Goal: Information Seeking & Learning: Check status

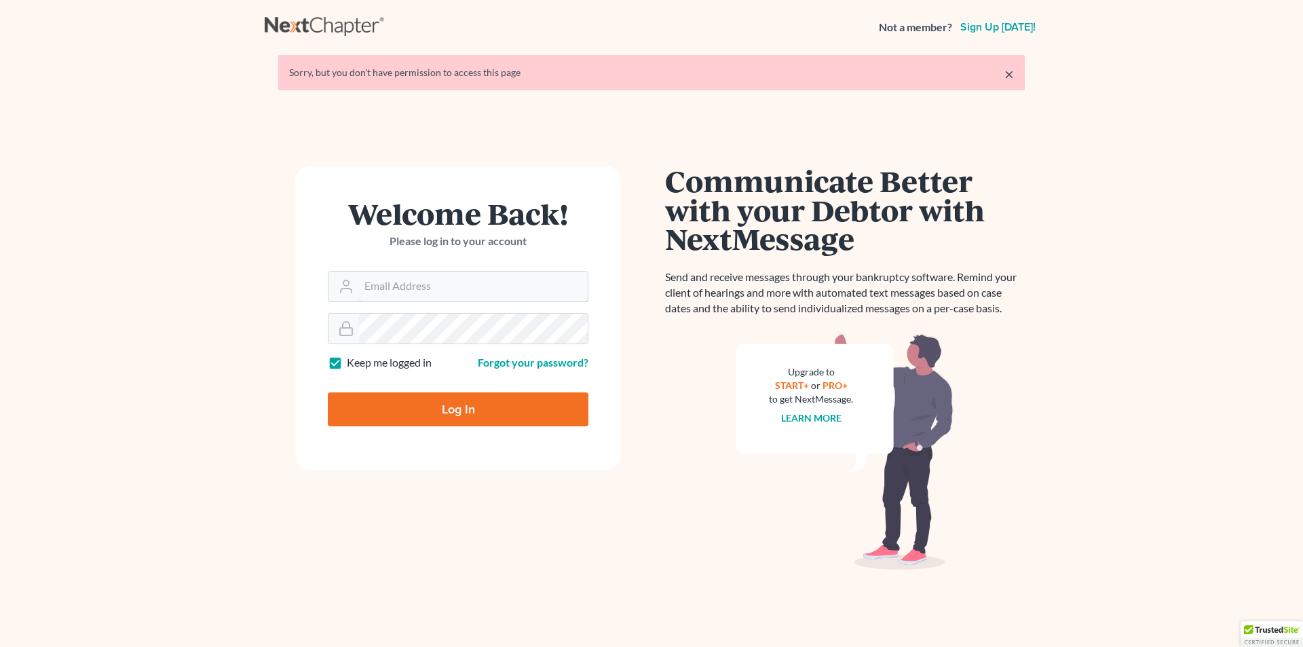
type input "skp@dimentfirm.com"
click at [379, 398] on input "Log In" at bounding box center [458, 409] width 261 height 34
type input "Thinking..."
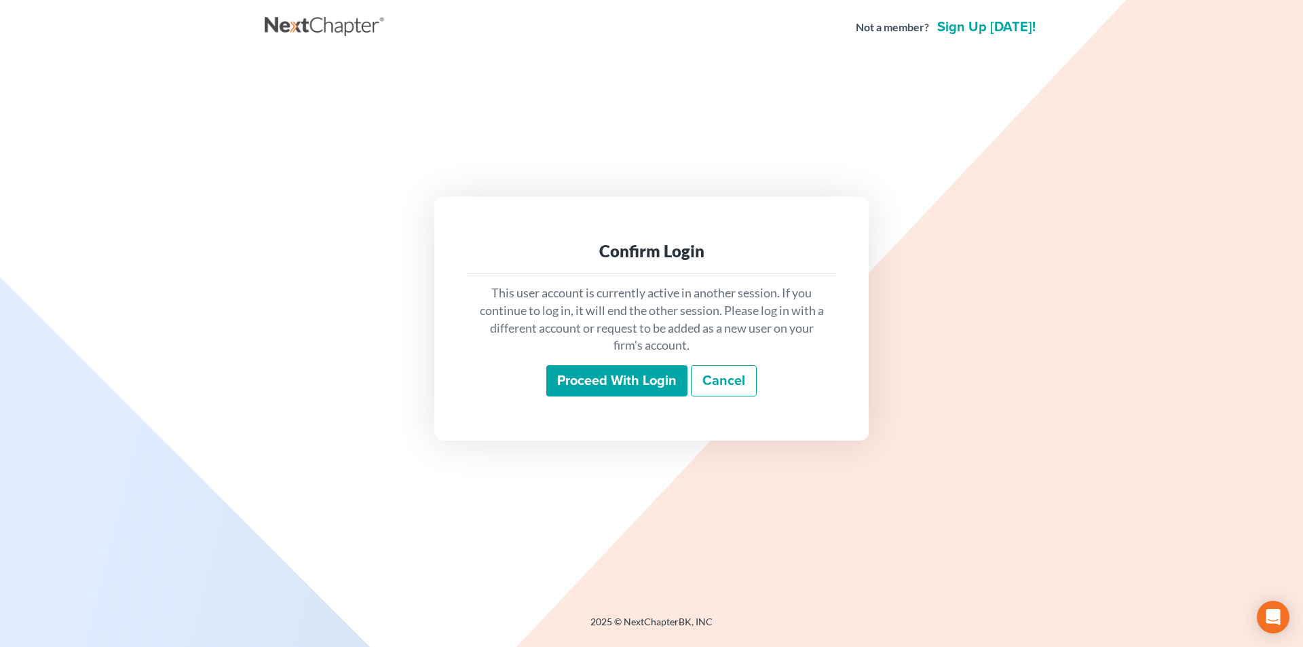
click at [611, 390] on input "Proceed with login" at bounding box center [616, 380] width 141 height 31
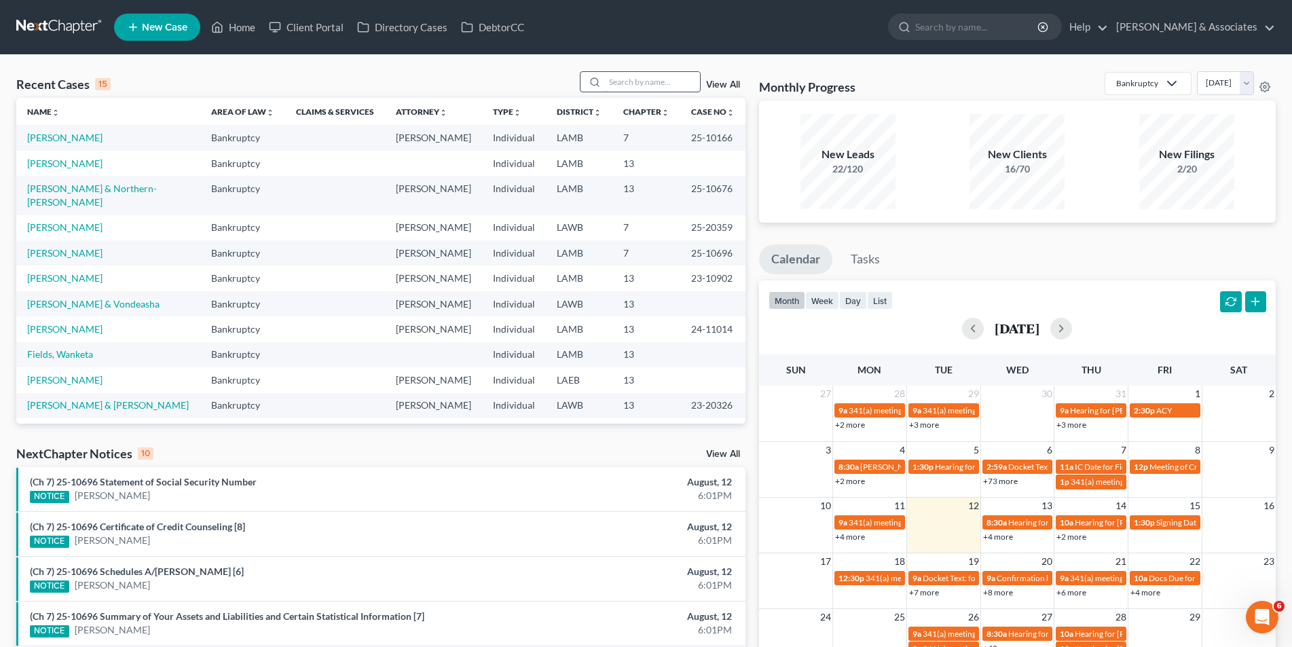
click at [614, 83] on input "search" at bounding box center [652, 82] width 95 height 20
type input "matlack"
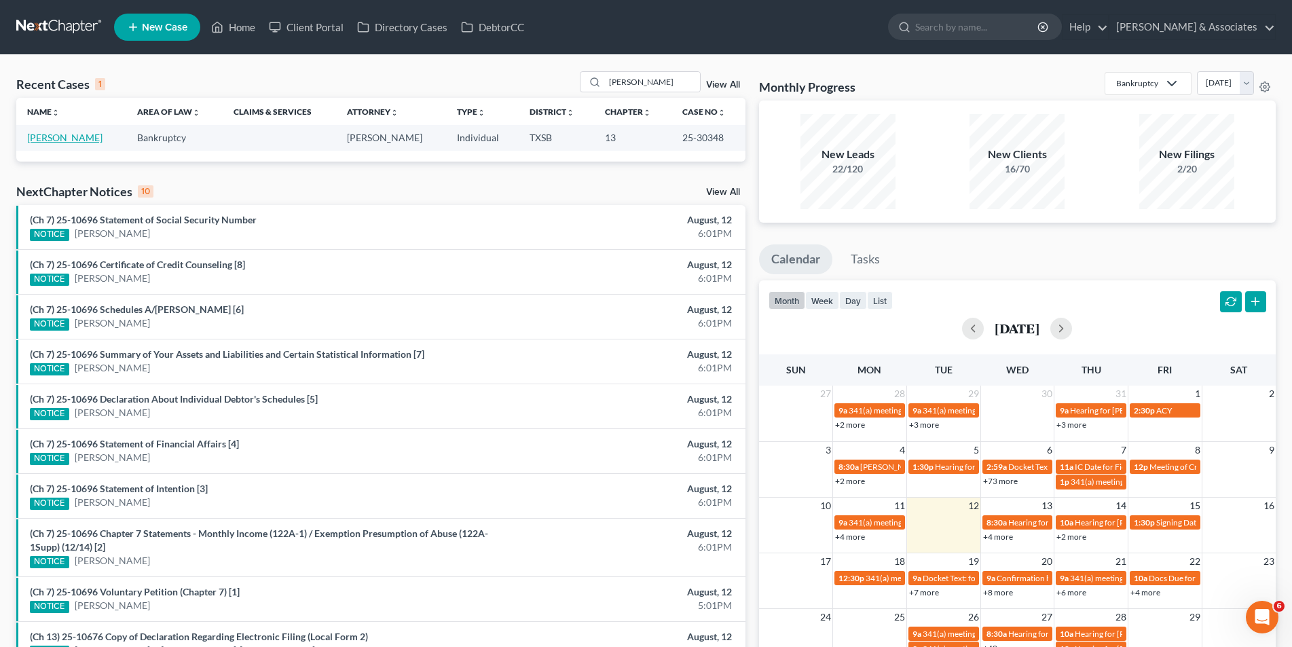
click at [81, 143] on link "Matlack, Adam" at bounding box center [64, 138] width 75 height 12
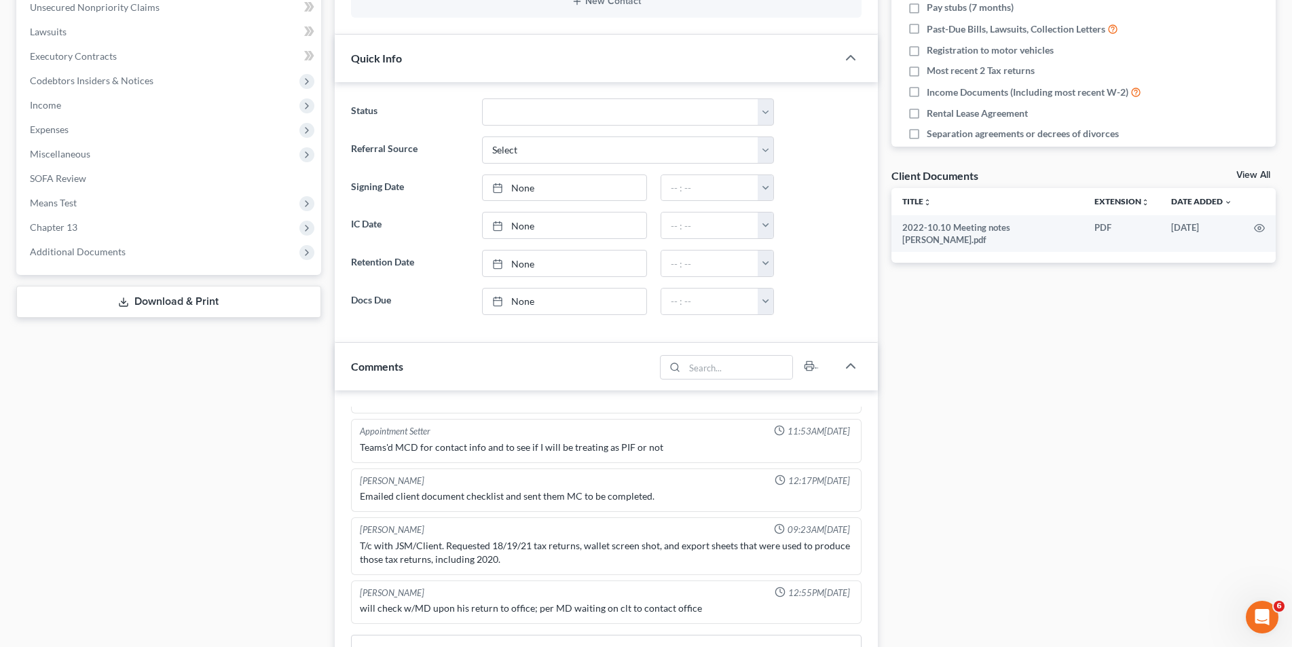
scroll to position [407, 0]
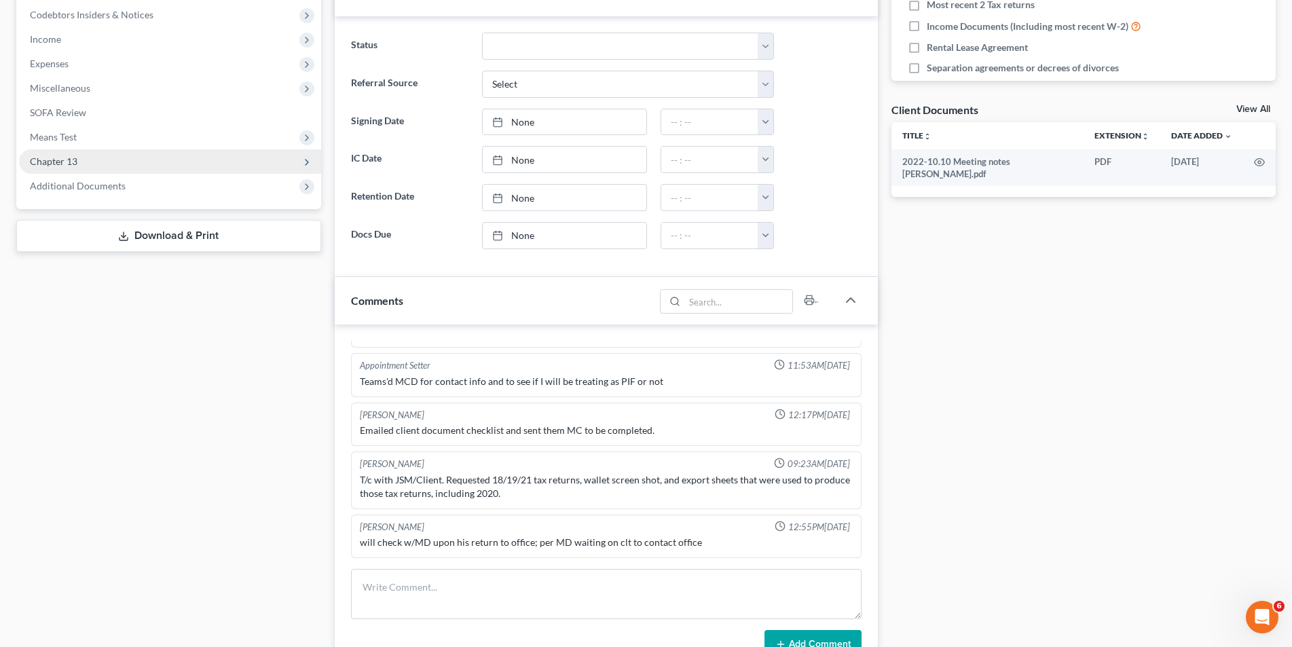
click at [148, 164] on span "Chapter 13" at bounding box center [170, 161] width 302 height 24
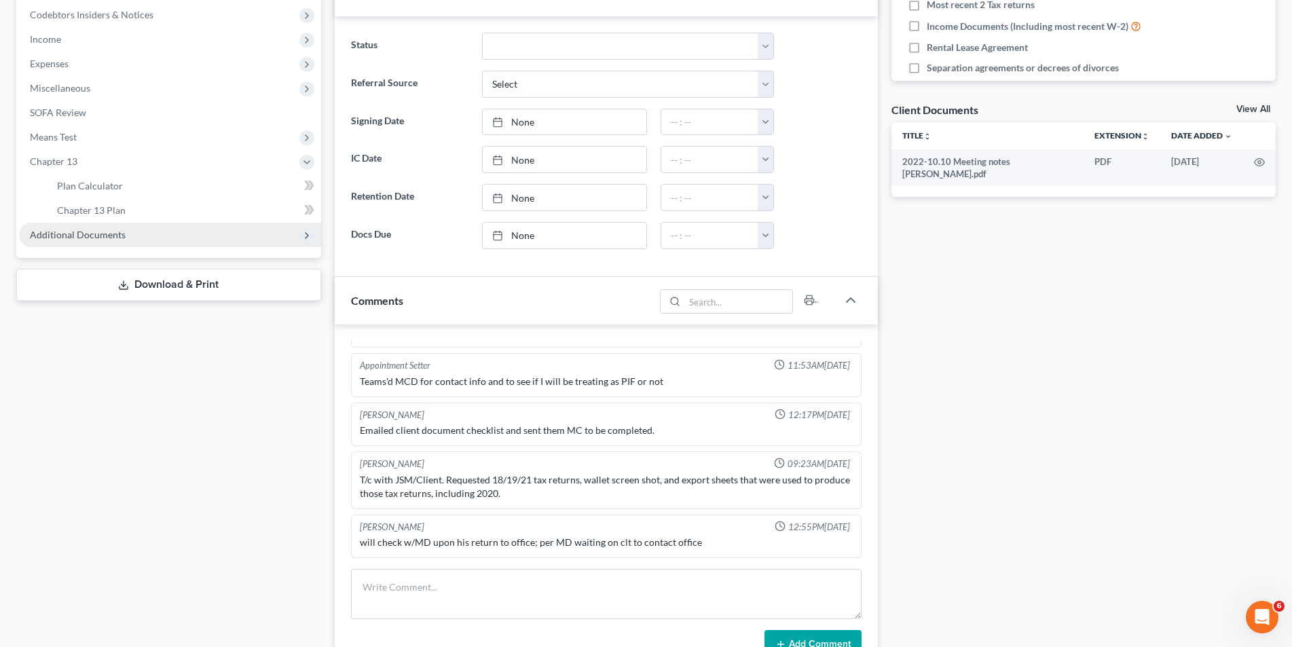
click at [109, 229] on span "Additional Documents" at bounding box center [78, 235] width 96 height 12
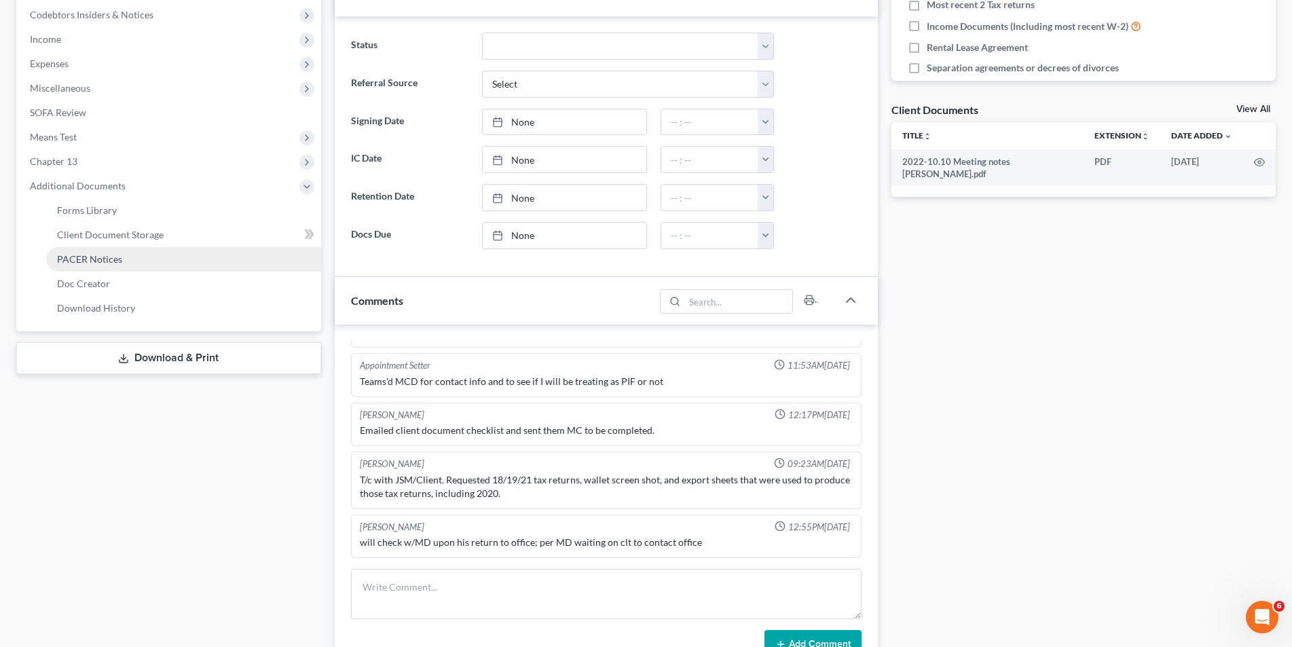
click at [103, 263] on span "PACER Notices" at bounding box center [89, 259] width 65 height 12
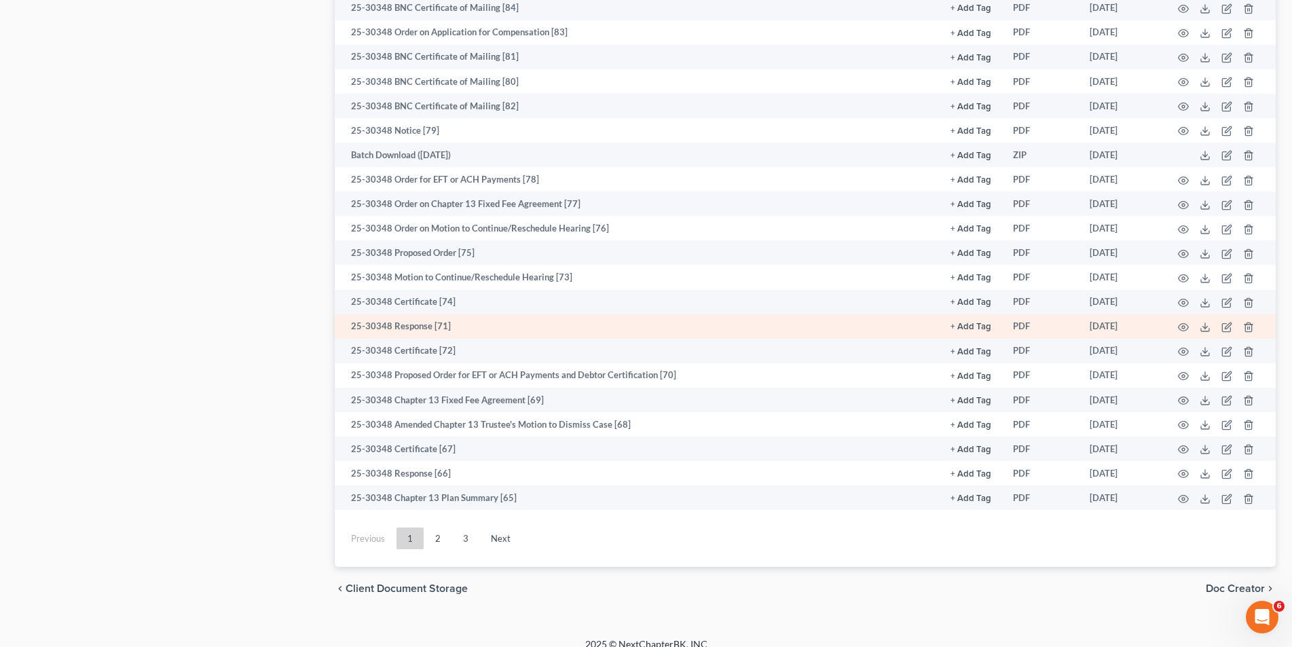
scroll to position [1686, 0]
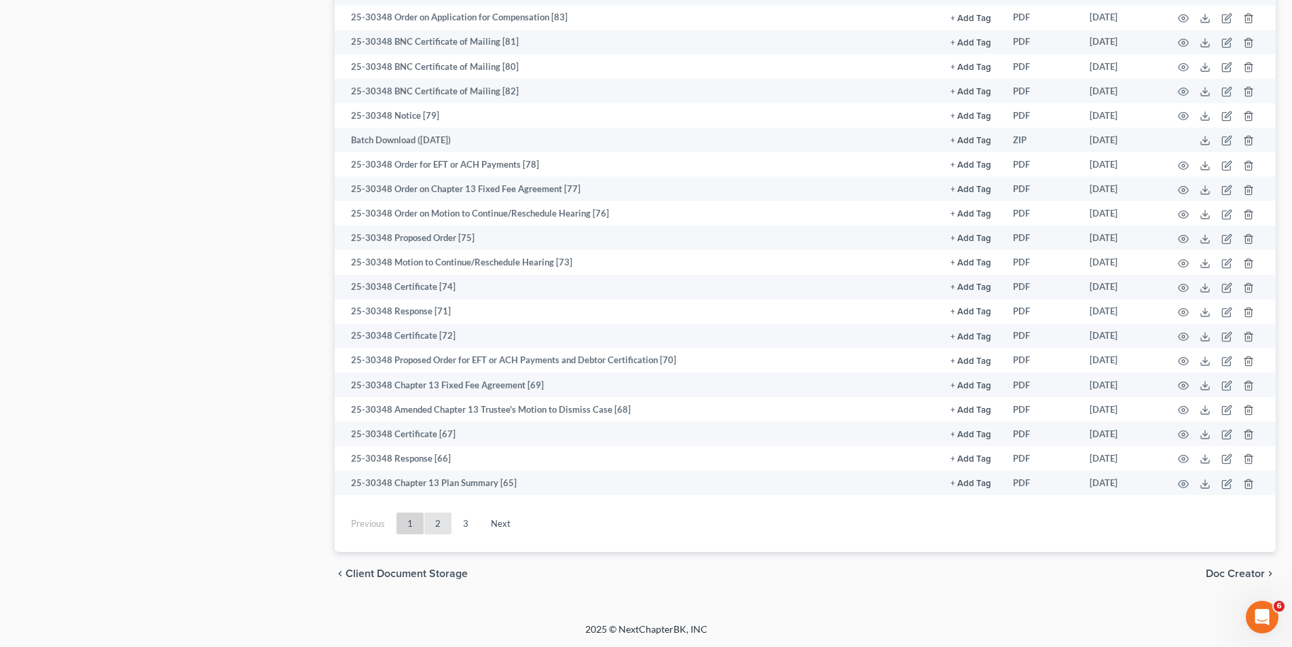
click at [443, 522] on link "2" at bounding box center [437, 523] width 27 height 22
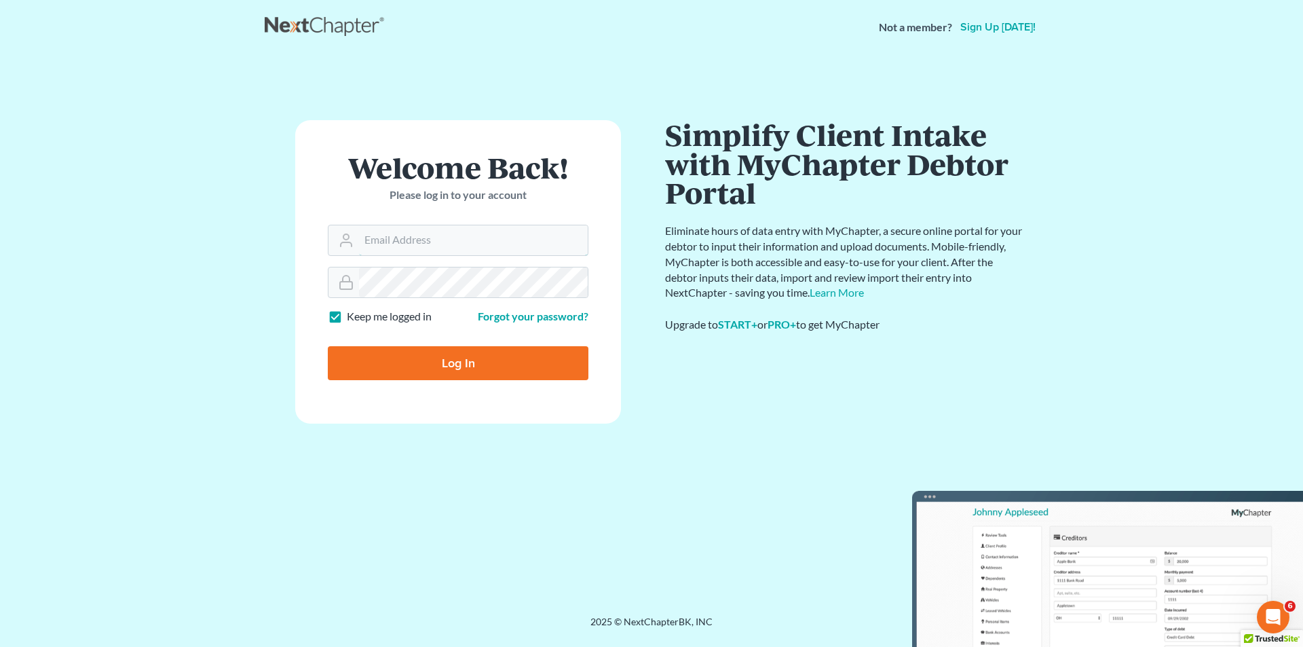
type input "[EMAIL_ADDRESS][DOMAIN_NAME]"
click at [451, 350] on input "Log In" at bounding box center [458, 363] width 261 height 34
type input "Thinking..."
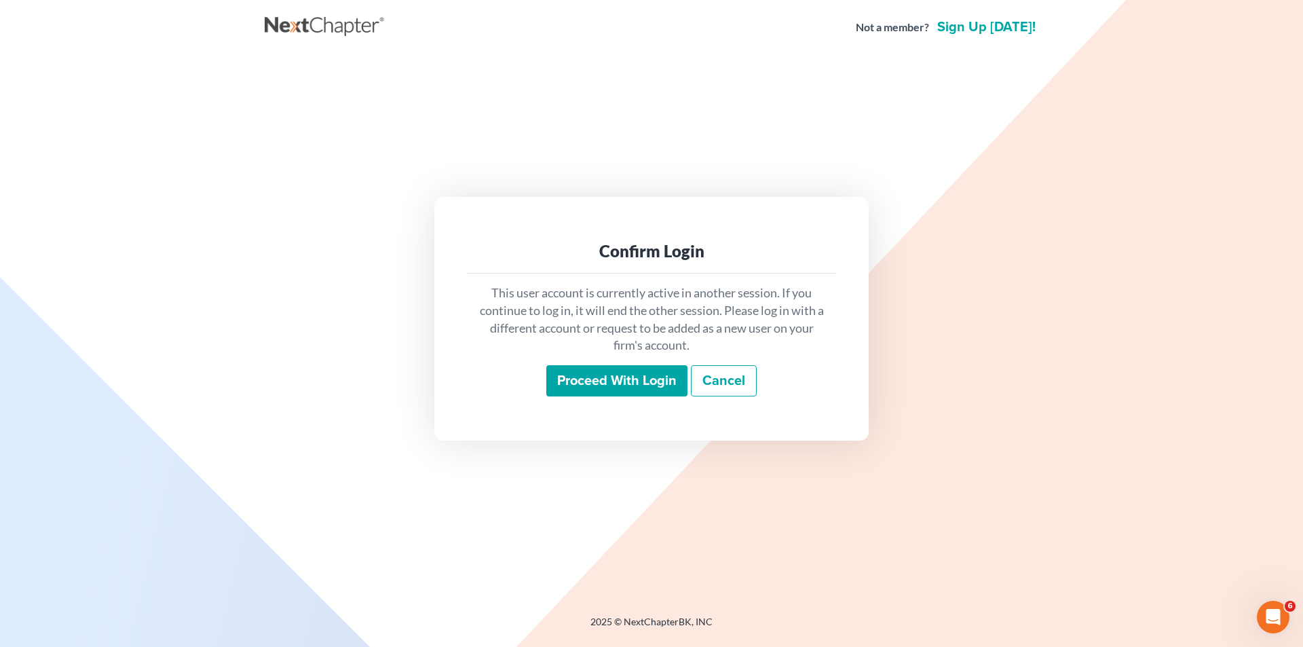
click at [632, 369] on input "Proceed with login" at bounding box center [616, 380] width 141 height 31
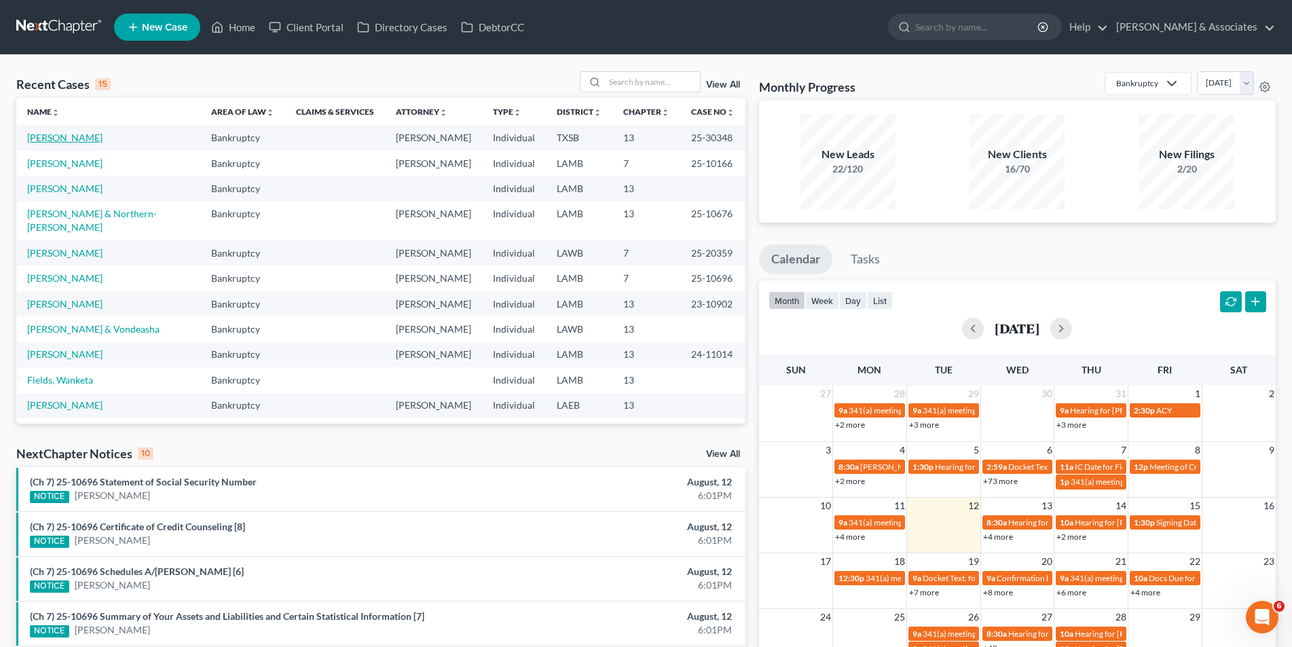
click at [81, 135] on link "[PERSON_NAME]" at bounding box center [64, 138] width 75 height 12
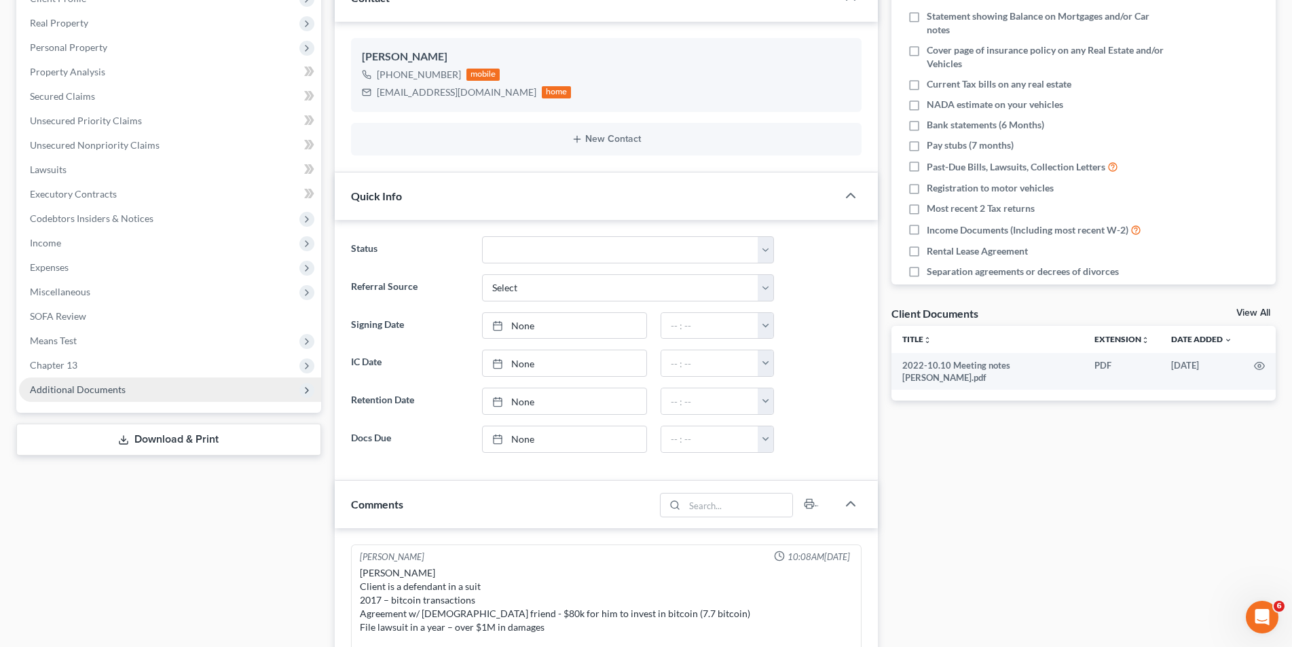
scroll to position [493, 0]
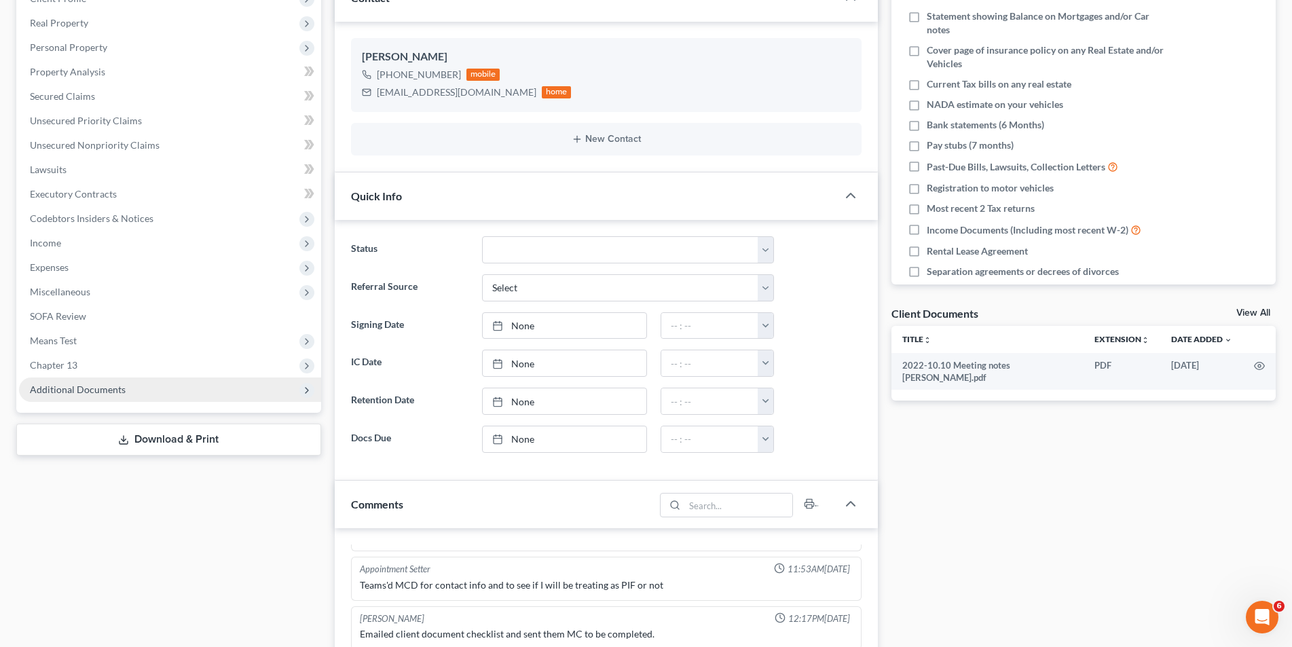
click at [164, 383] on span "Additional Documents" at bounding box center [170, 389] width 302 height 24
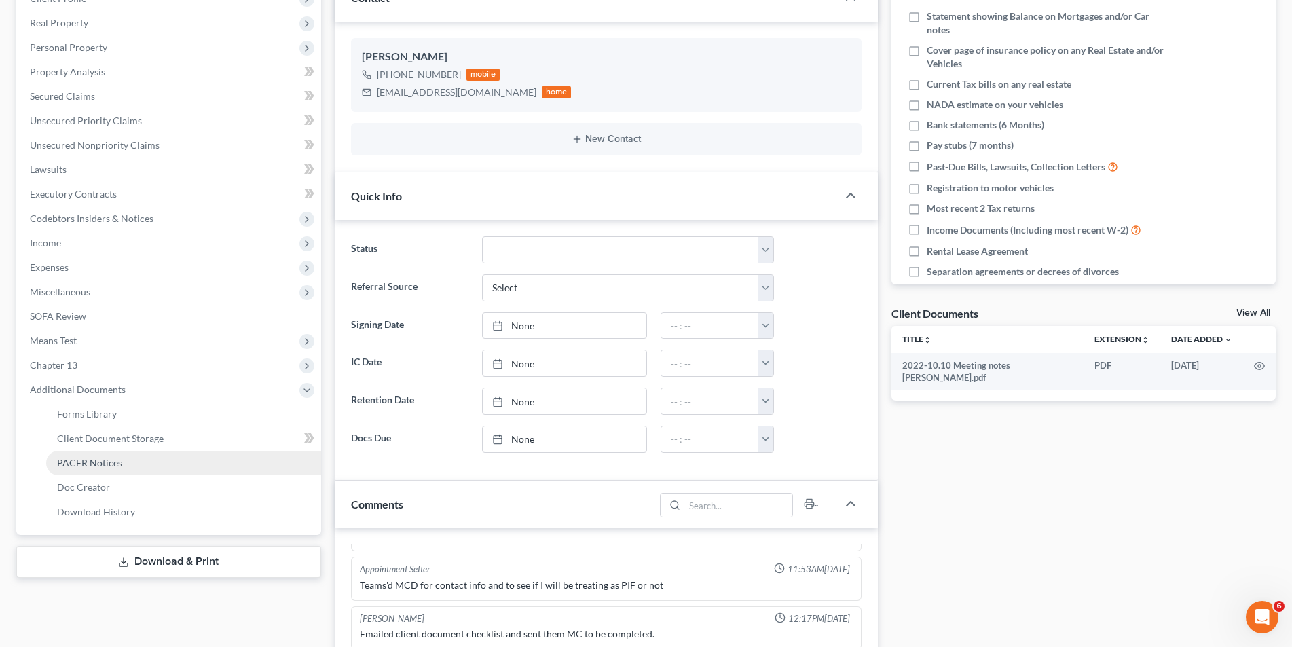
click at [159, 468] on link "PACER Notices" at bounding box center [183, 463] width 275 height 24
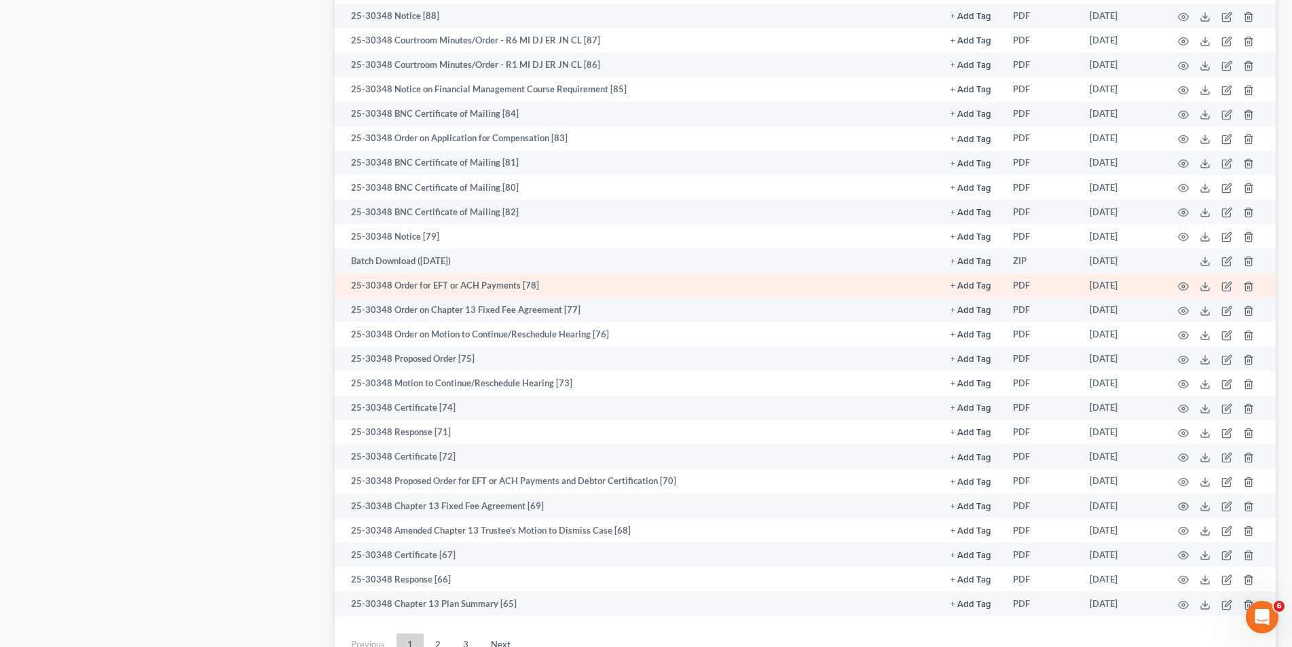
scroll to position [1629, 0]
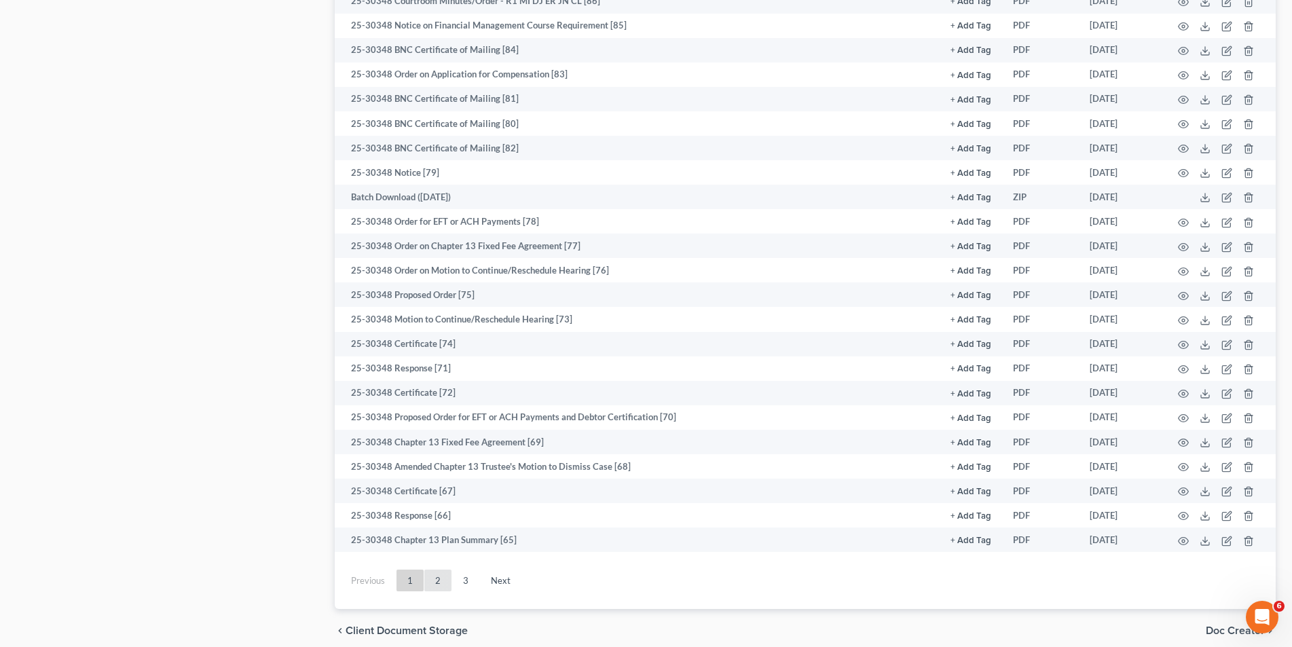
click at [446, 579] on link "2" at bounding box center [437, 580] width 27 height 22
click at [461, 584] on link "3" at bounding box center [465, 580] width 27 height 22
click at [462, 579] on link "3" at bounding box center [465, 580] width 27 height 22
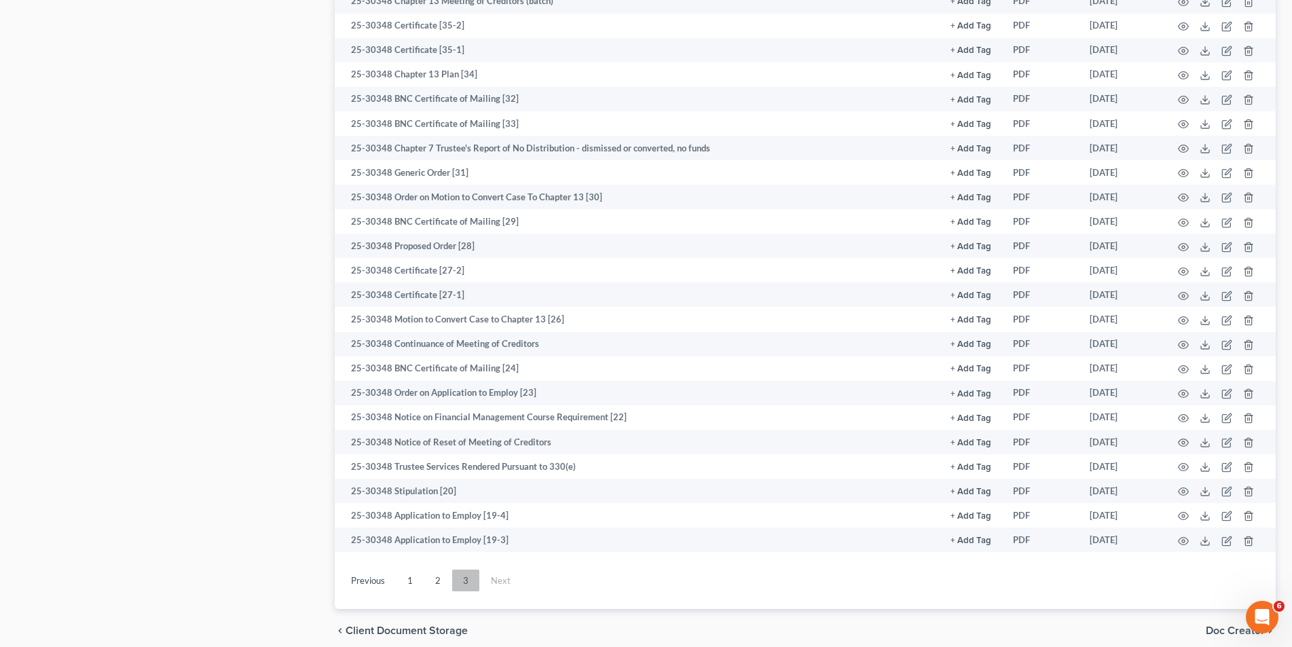
scroll to position [437, 0]
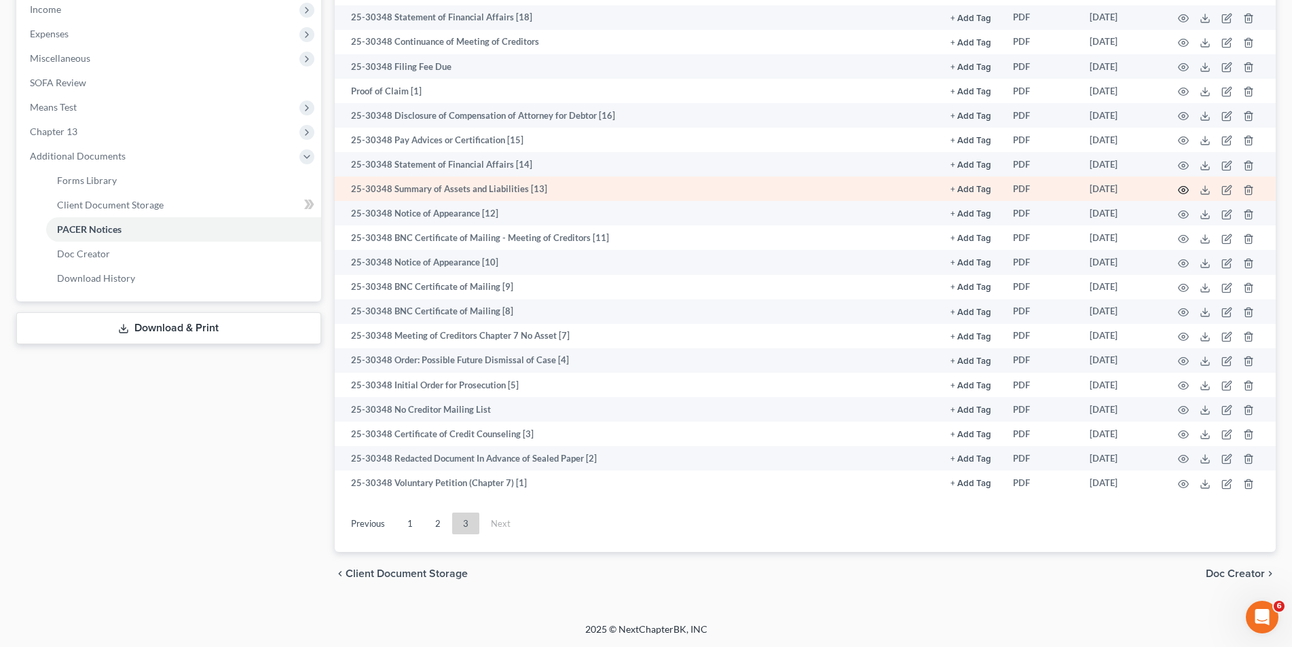
click at [1180, 189] on icon "button" at bounding box center [1183, 190] width 11 height 11
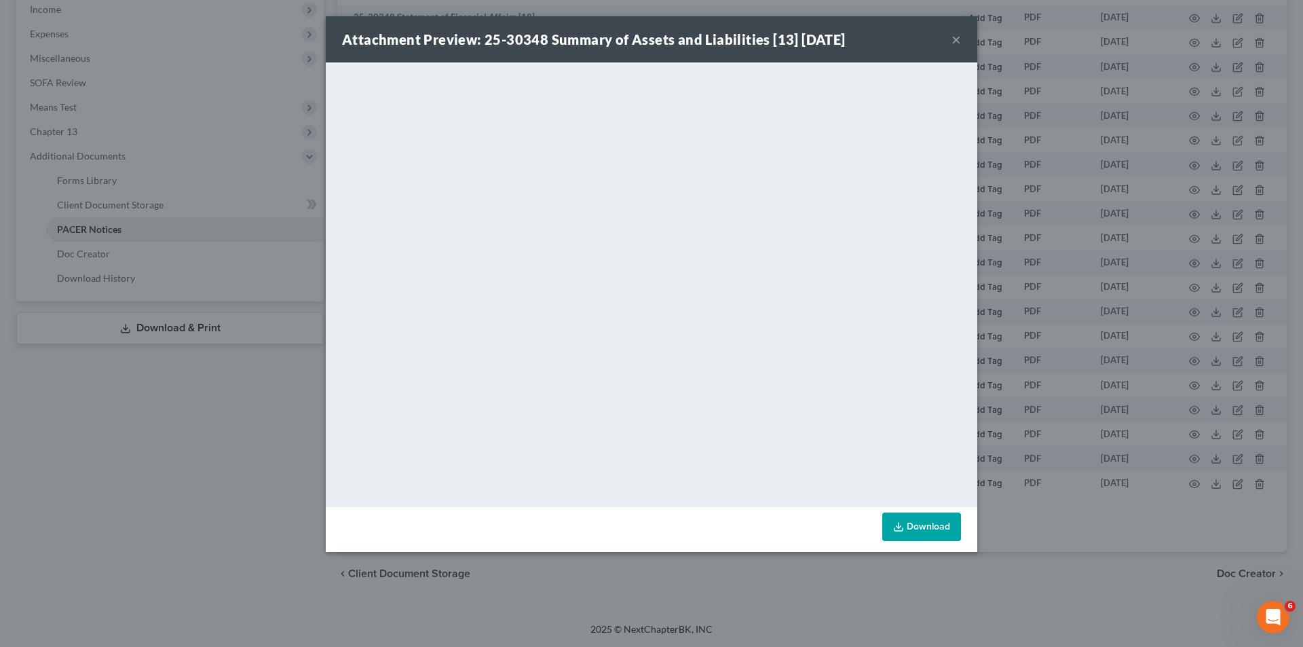
click at [954, 39] on button "×" at bounding box center [957, 39] width 10 height 16
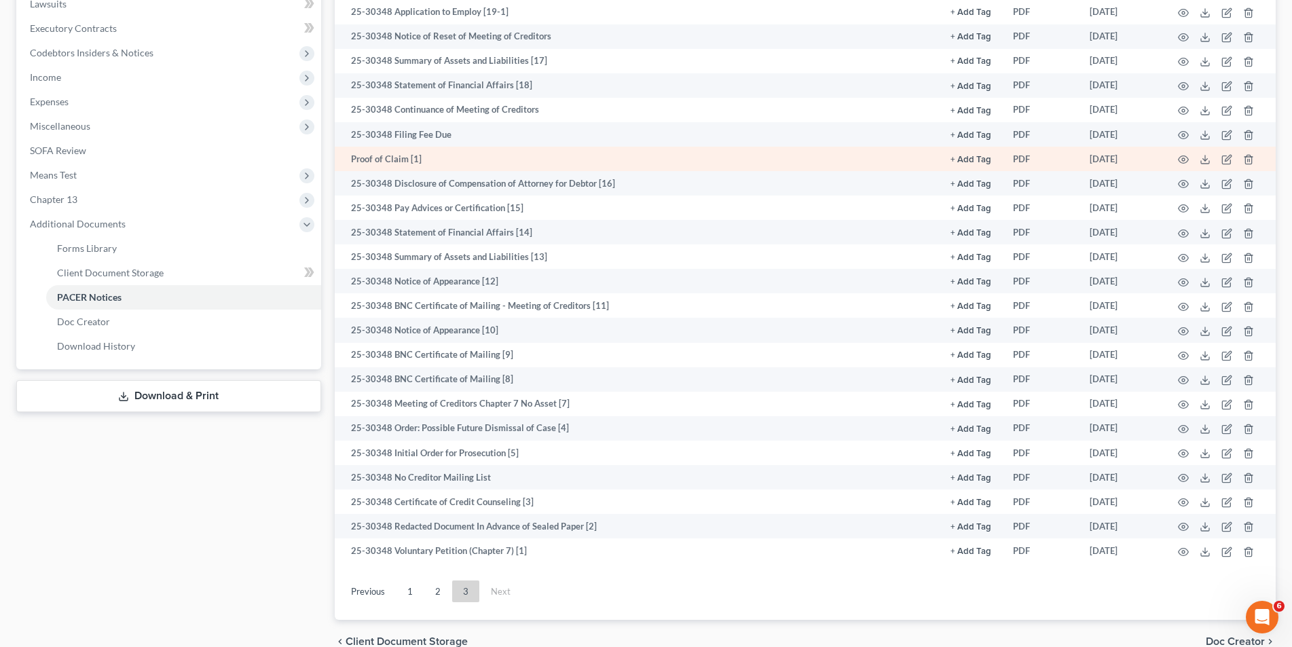
scroll to position [301, 0]
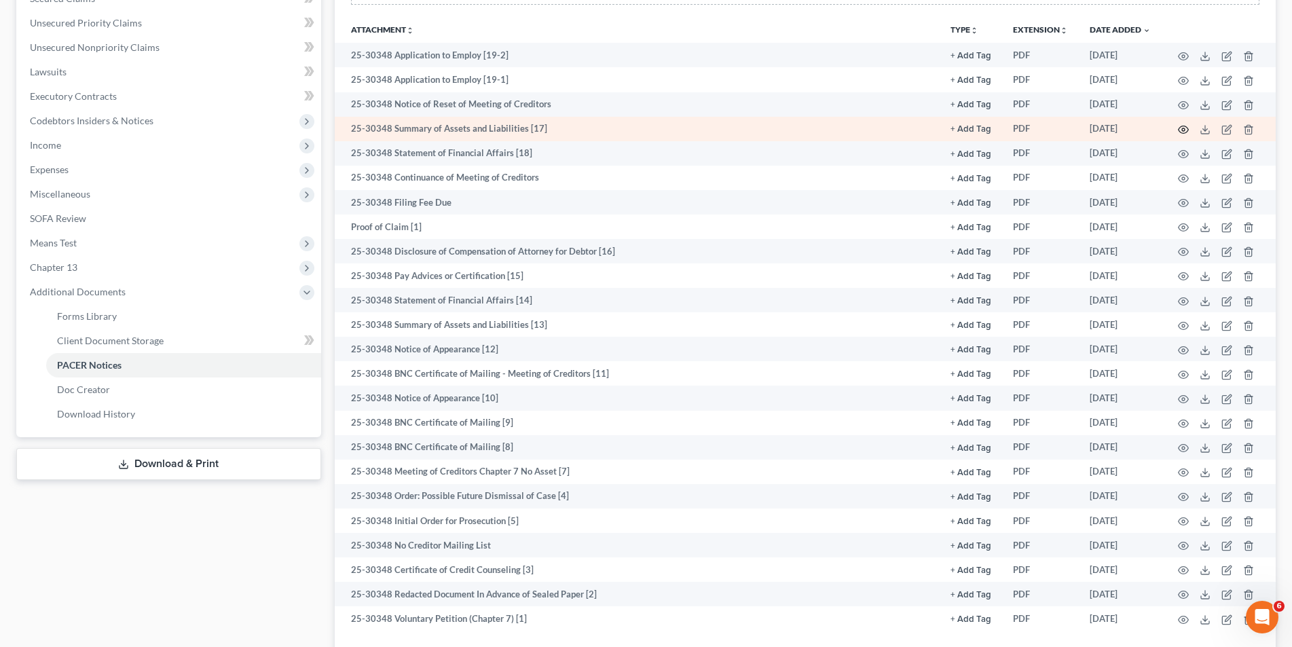
click at [1181, 130] on icon "button" at bounding box center [1183, 129] width 11 height 11
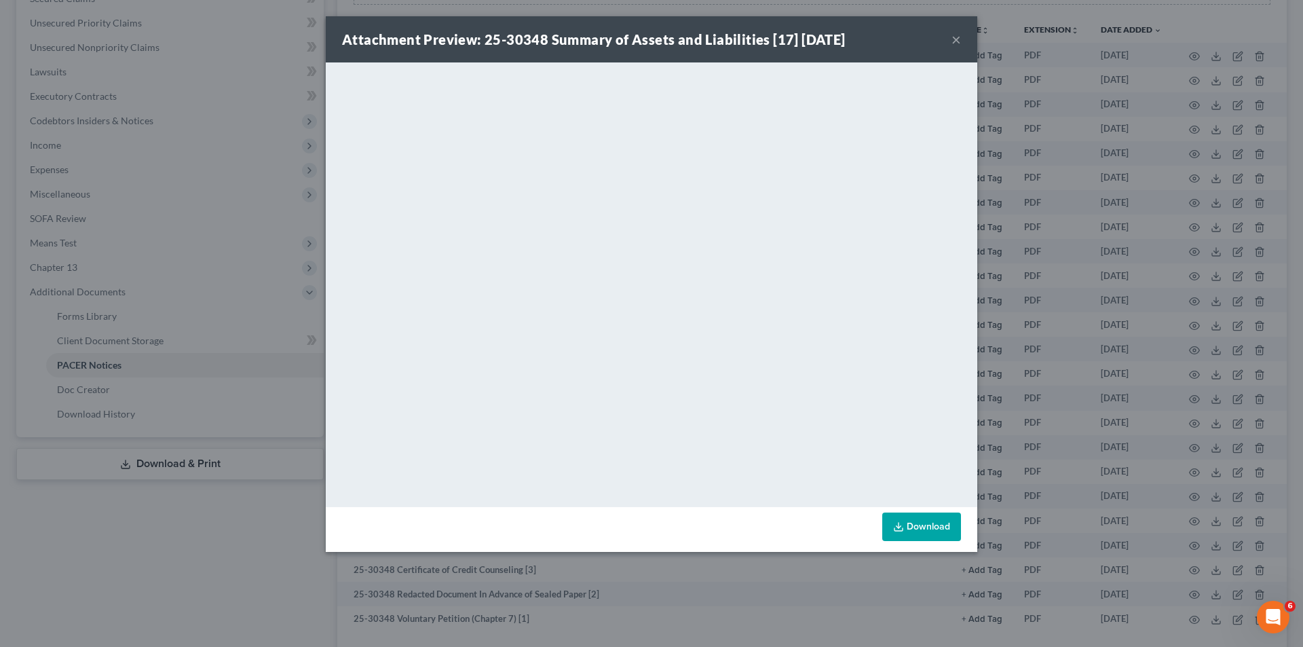
click at [952, 38] on button "×" at bounding box center [957, 39] width 10 height 16
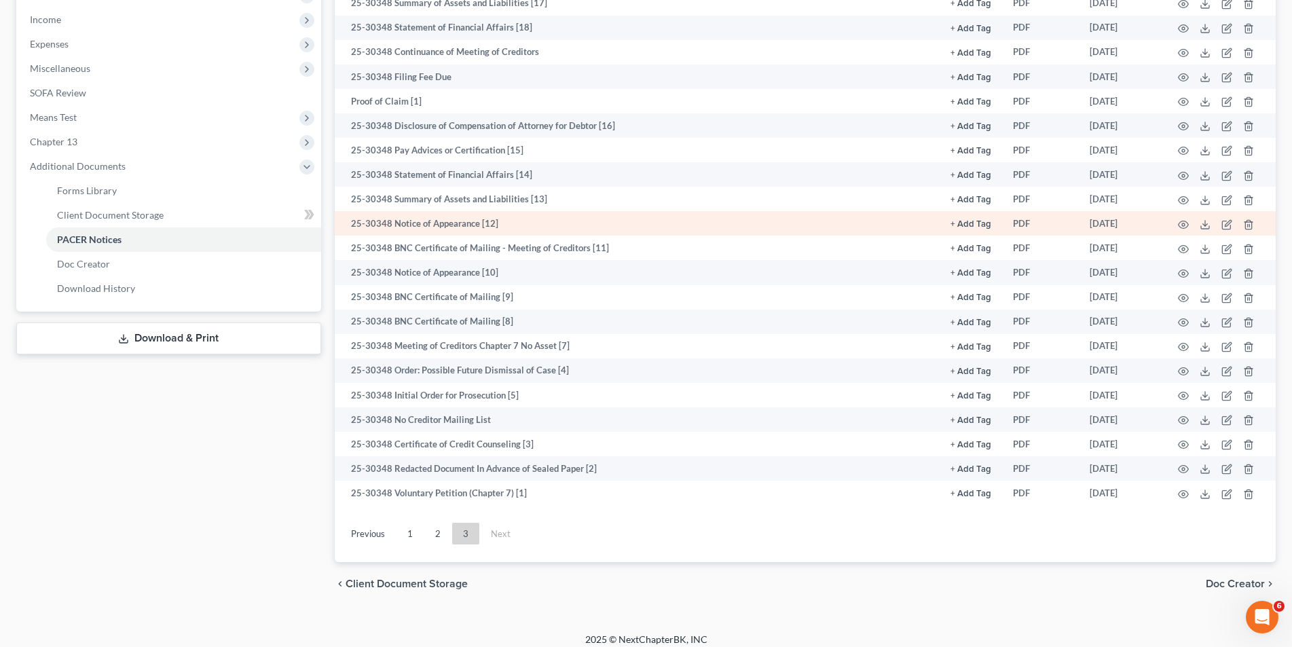
scroll to position [437, 0]
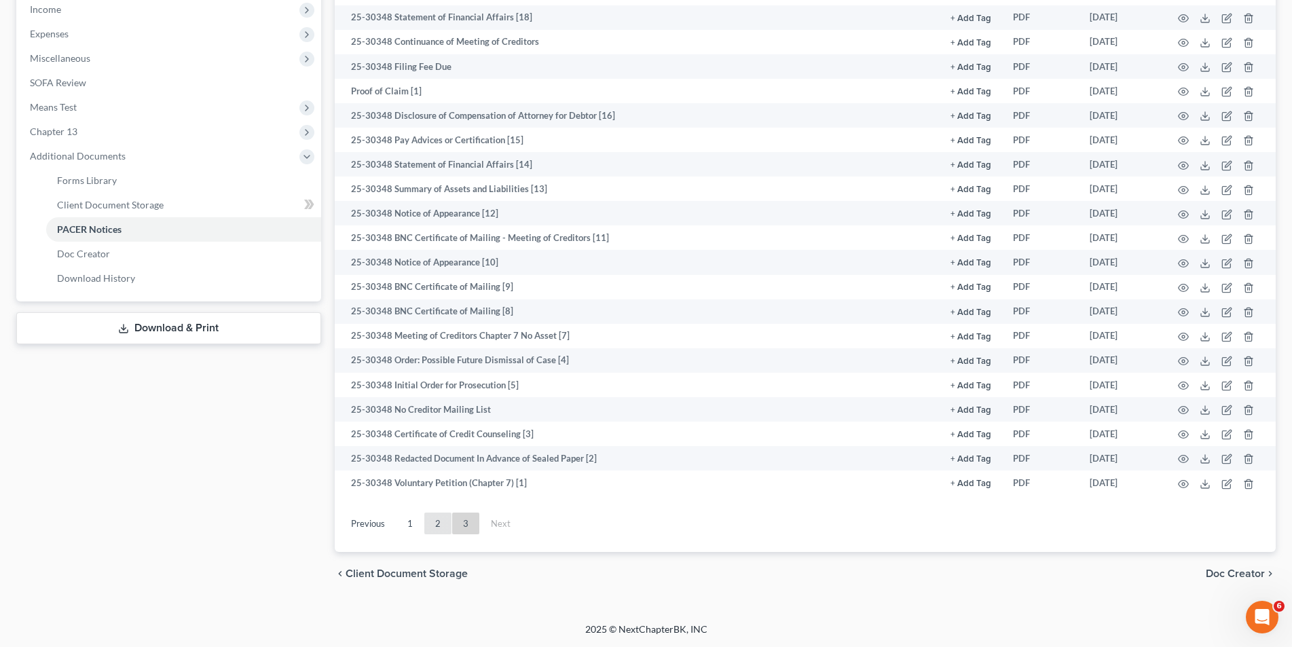
click at [436, 528] on link "2" at bounding box center [437, 523] width 27 height 22
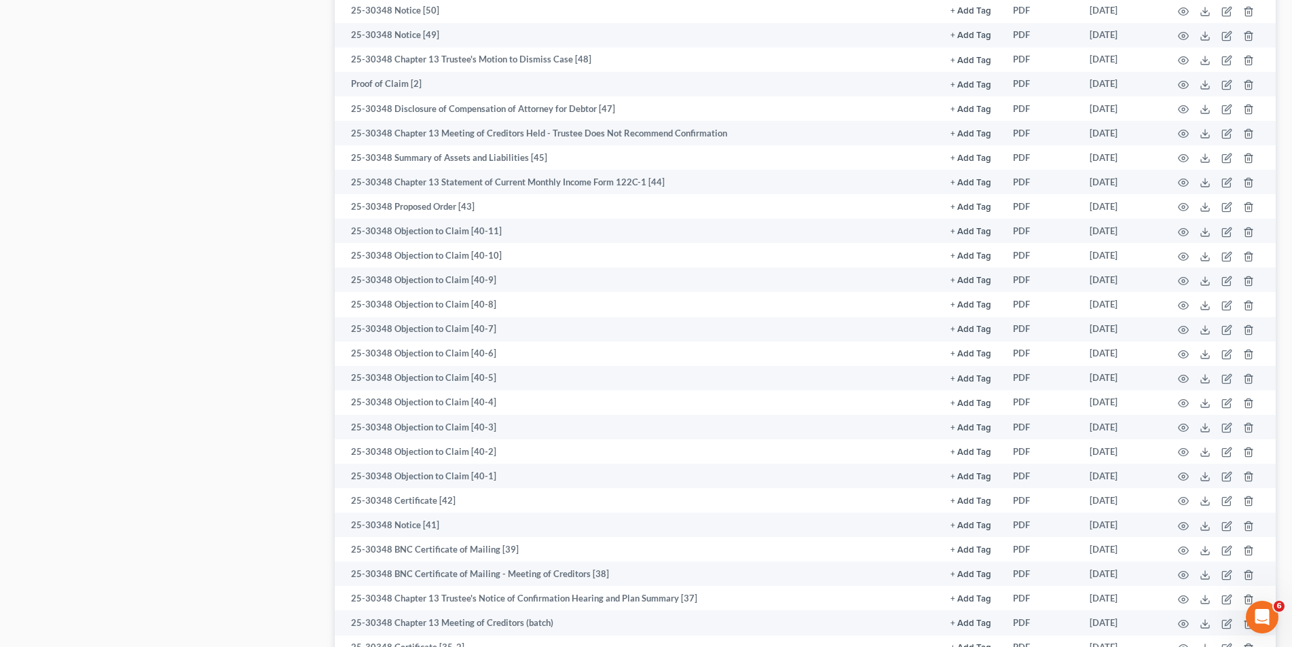
scroll to position [939, 0]
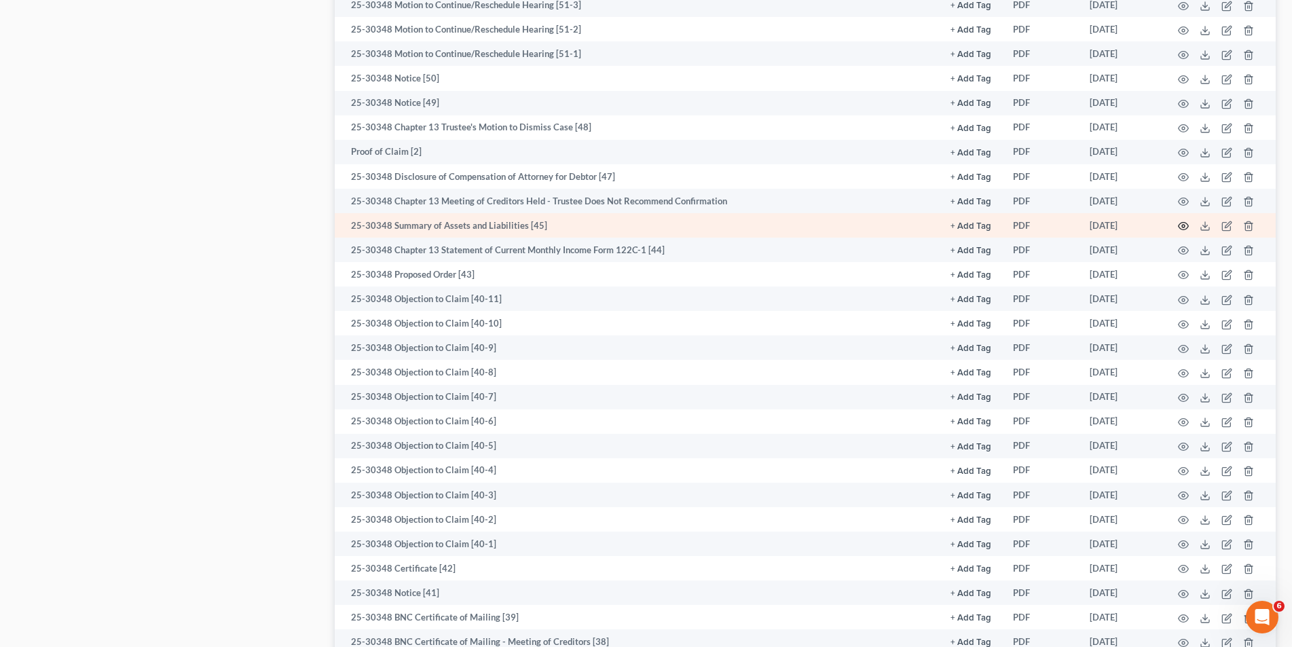
click at [1179, 223] on icon "button" at bounding box center [1183, 226] width 11 height 11
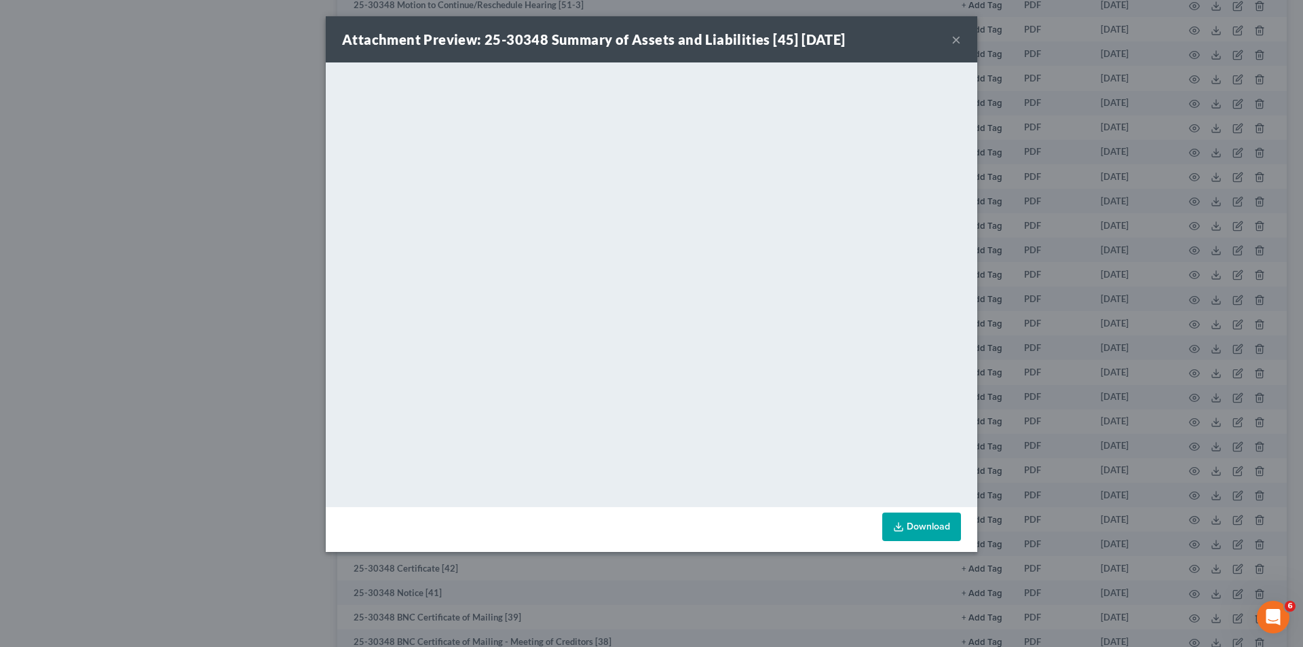
click at [958, 40] on button "×" at bounding box center [957, 39] width 10 height 16
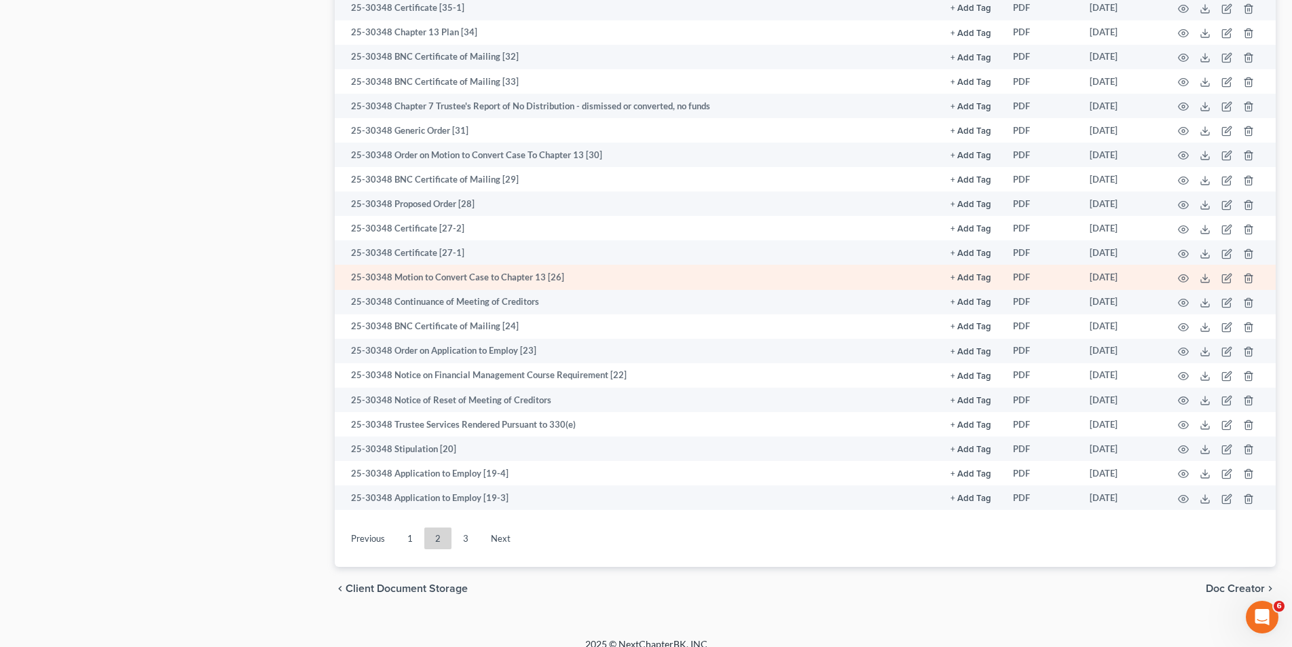
scroll to position [1686, 0]
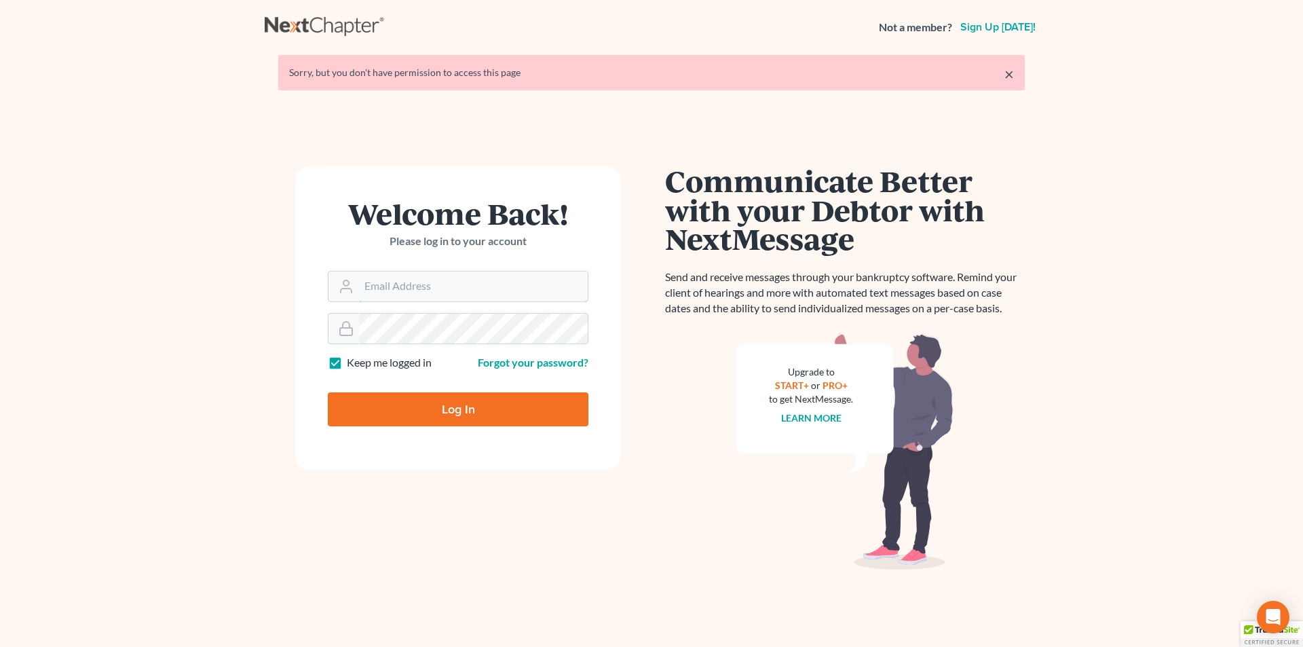
type input "[EMAIL_ADDRESS][DOMAIN_NAME]"
click at [410, 414] on input "Log In" at bounding box center [458, 409] width 261 height 34
type input "Thinking..."
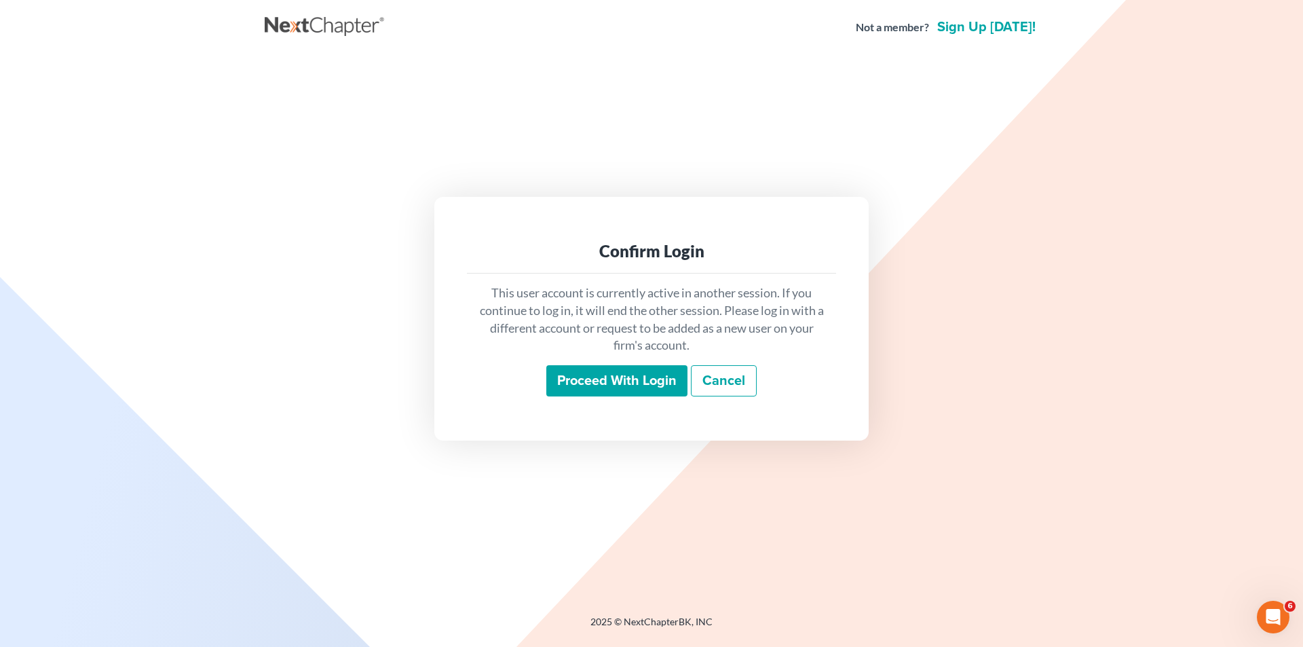
click at [585, 385] on input "Proceed with login" at bounding box center [616, 380] width 141 height 31
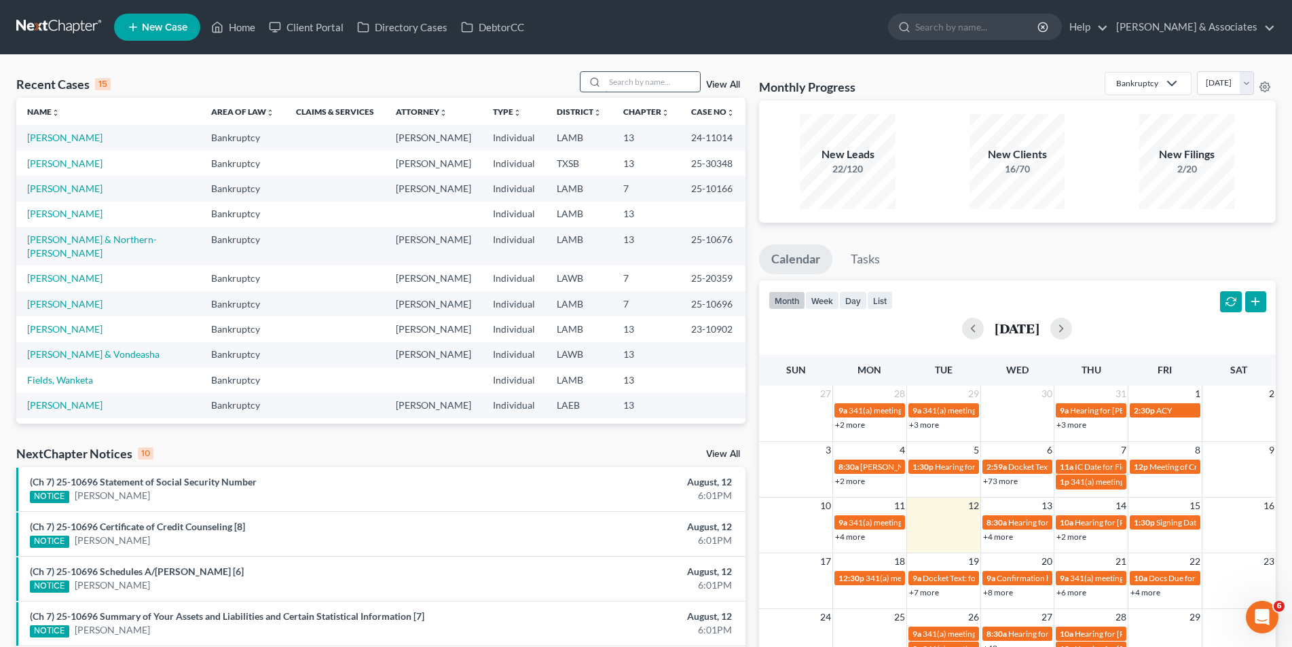
click at [622, 90] on input "search" at bounding box center [652, 82] width 95 height 20
type input "[PERSON_NAME]"
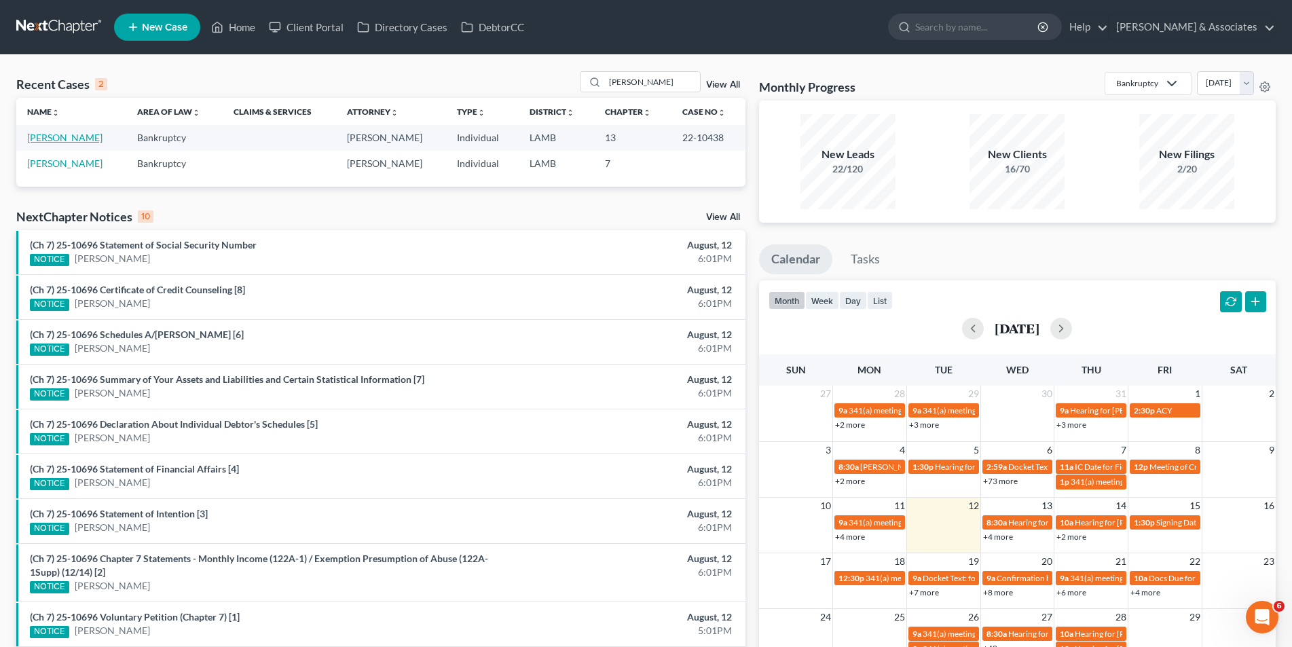
click at [91, 137] on link "[PERSON_NAME]" at bounding box center [64, 138] width 75 height 12
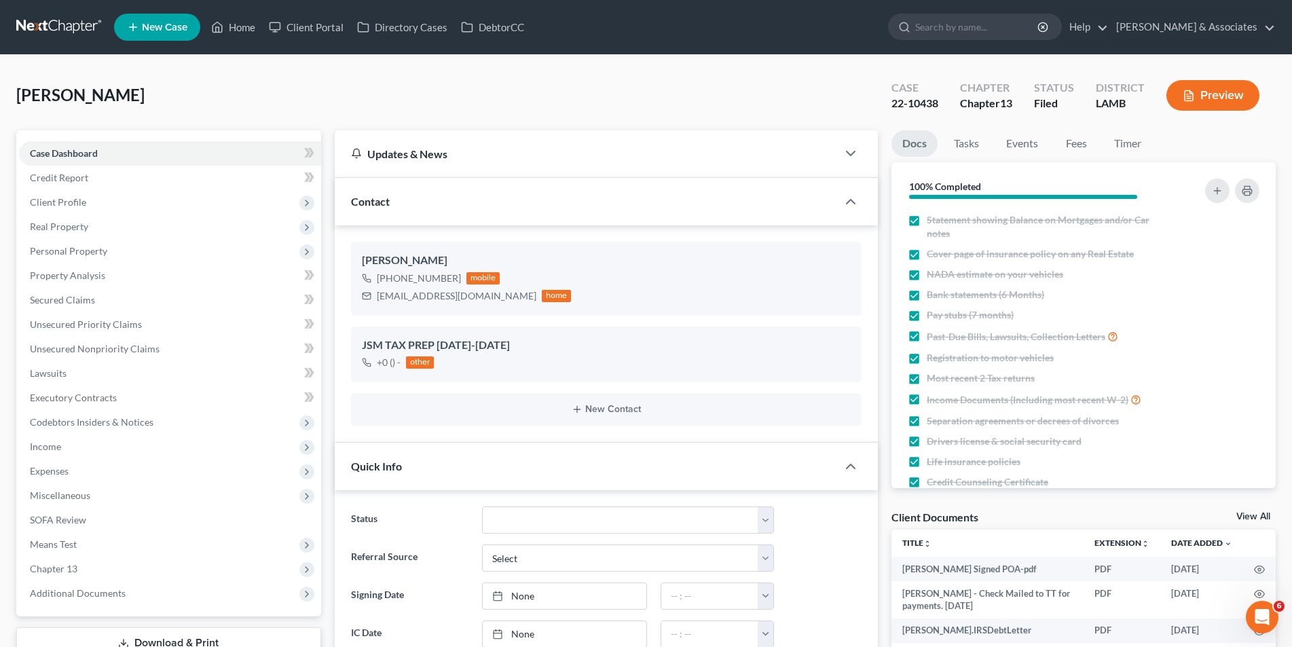
scroll to position [8921, 0]
